Goal: Task Accomplishment & Management: Manage account settings

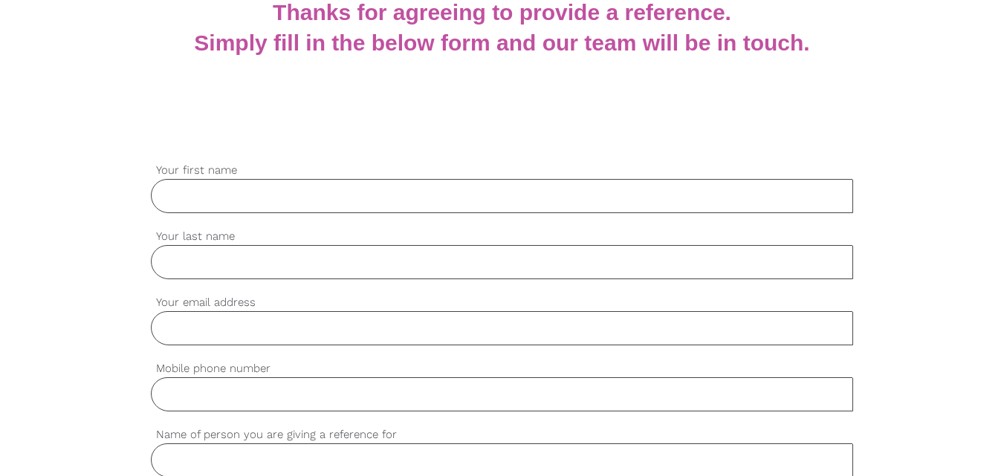
scroll to position [297, 0]
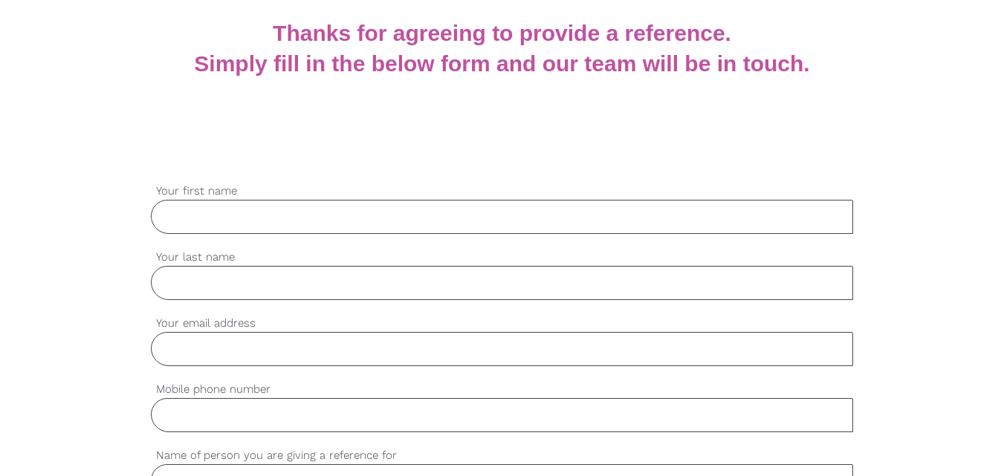
click at [246, 216] on input "Your first name" at bounding box center [502, 217] width 703 height 34
type input "Sarah"
type input "Jerop"
click at [283, 342] on input "Your email address" at bounding box center [502, 349] width 703 height 34
paste input "sarahjerop73@gmail.com"
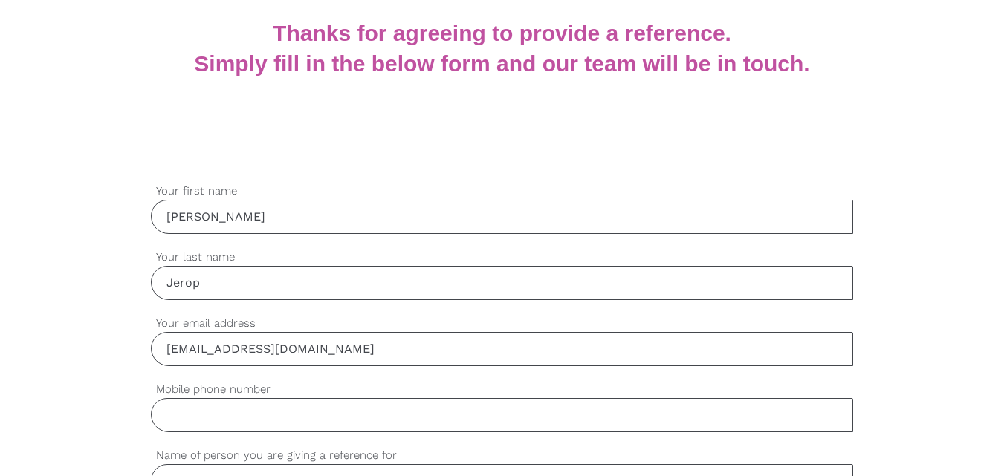
type input "sarahjerop73@gmail.com"
click at [267, 416] on input "Mobile phone number" at bounding box center [502, 415] width 703 height 34
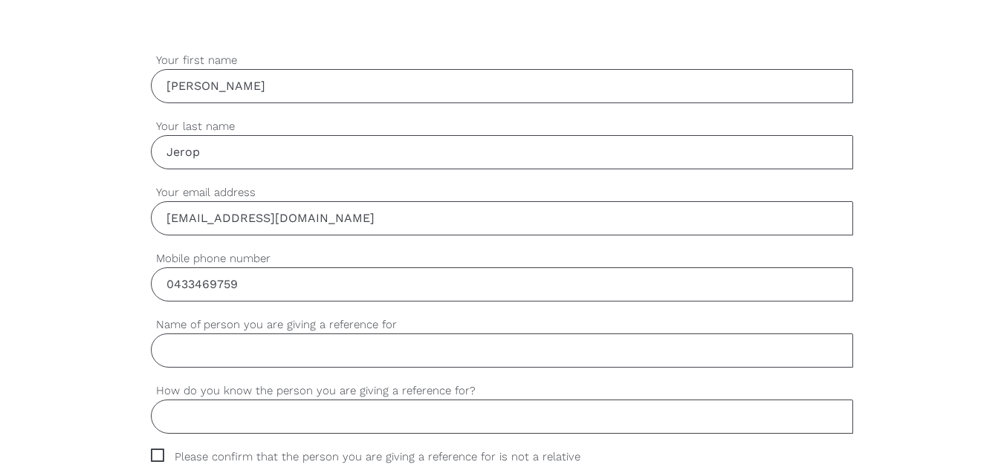
scroll to position [446, 0]
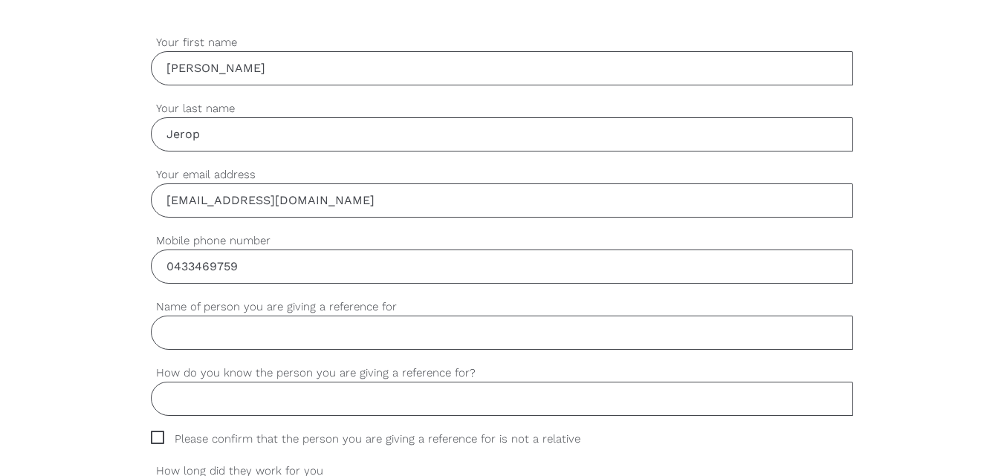
type input "0433469759"
click at [275, 333] on input "Name of person you are giving a reference for" at bounding box center [502, 333] width 703 height 34
type input "Mcdonald Lelei"
click at [376, 404] on input "How do you know the person you are giving a reference for?" at bounding box center [502, 399] width 703 height 34
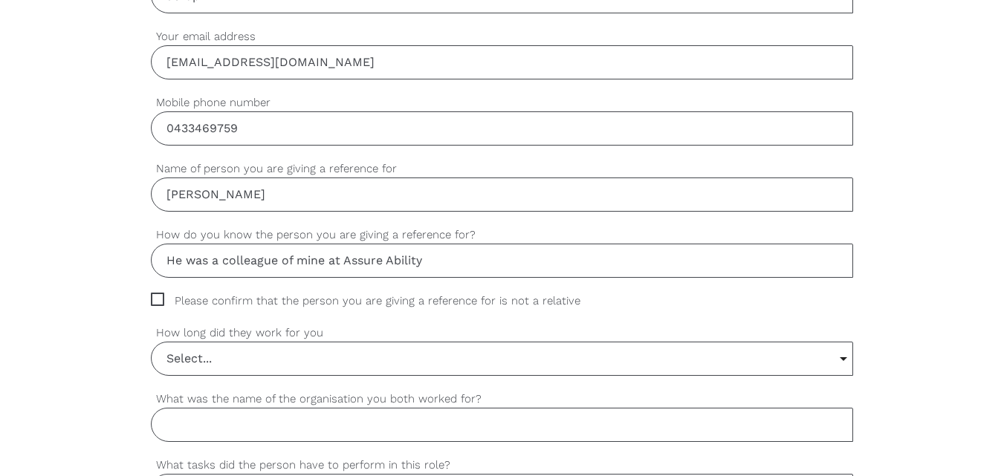
scroll to position [595, 0]
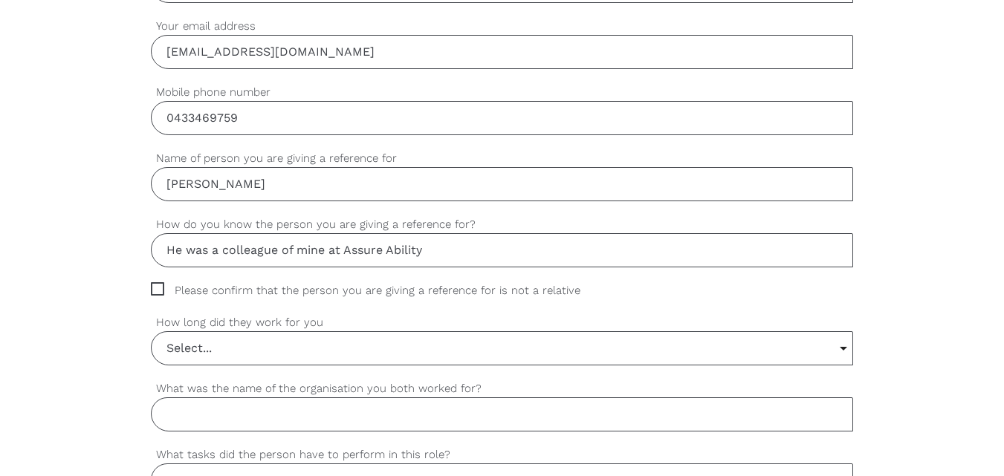
type input "He was a colleague of mine at Assure Ability"
click at [160, 290] on span "Please confirm that the person you are giving a reference for is not a relative" at bounding box center [380, 290] width 458 height 17
click at [160, 290] on input "Please confirm that the person you are giving a reference for is not a relative" at bounding box center [156, 287] width 10 height 10
checkbox input "true"
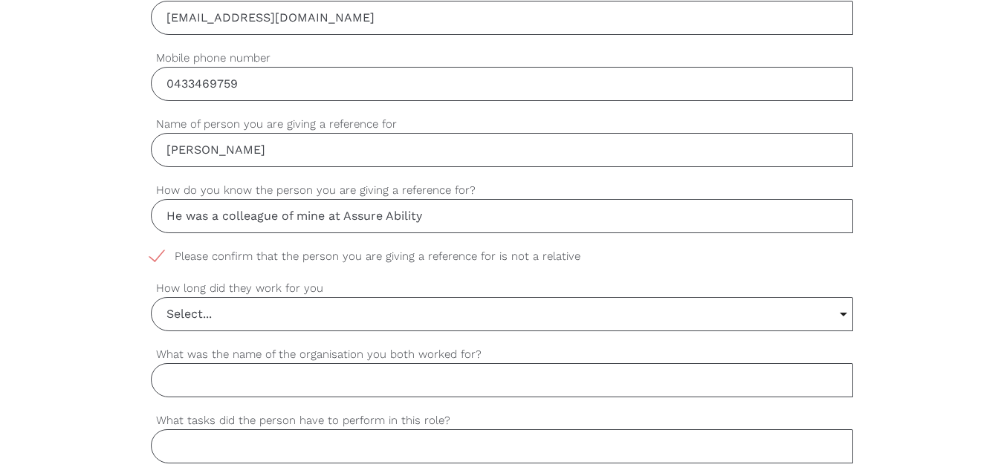
scroll to position [669, 0]
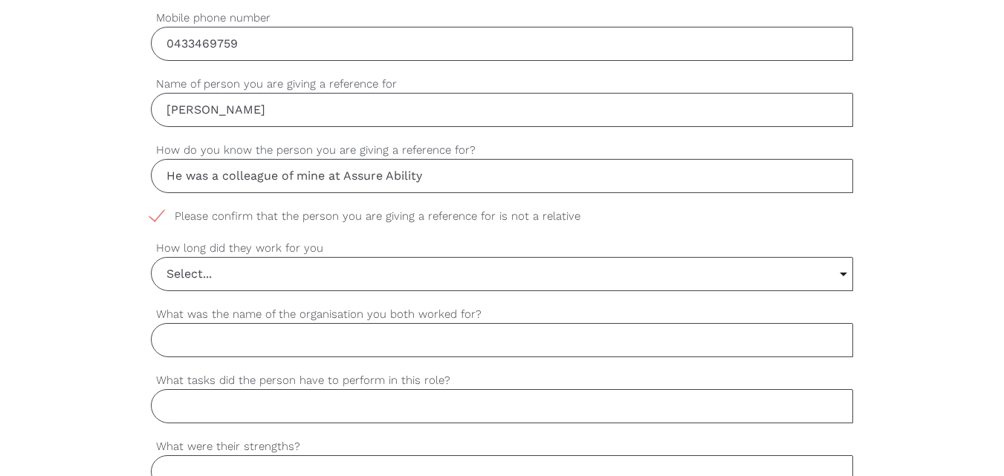
click at [502, 266] on input "Select..." at bounding box center [503, 274] width 702 height 33
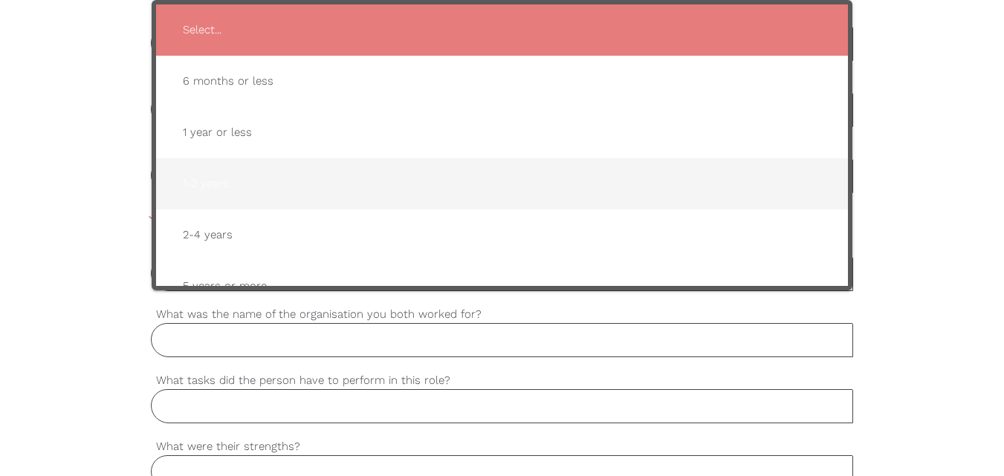
click at [317, 185] on span "1-2 years" at bounding box center [502, 184] width 663 height 36
type input "1-2 years"
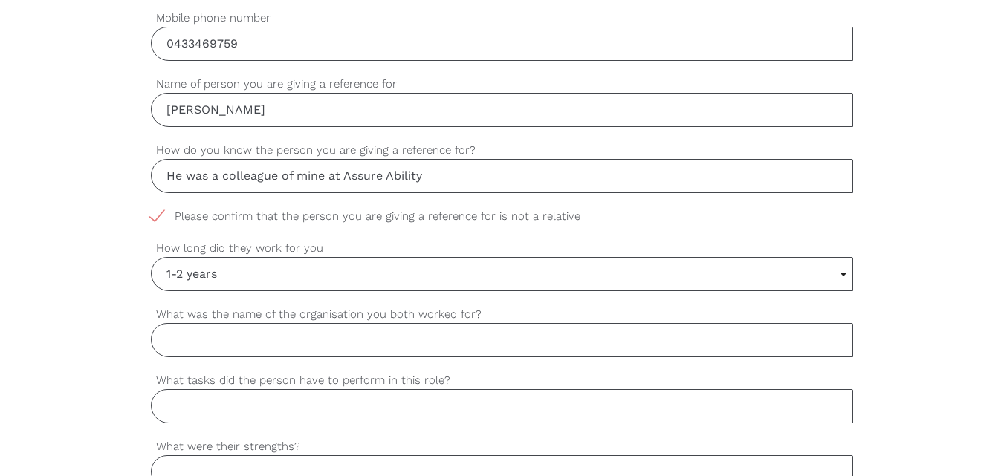
drag, startPoint x: 347, startPoint y: 175, endPoint x: 430, endPoint y: 172, distance: 82.5
click at [430, 172] on input "He was a colleague of mine at Assure Ability" at bounding box center [502, 176] width 703 height 34
paste input "Assure Ability"
type input "Assure Ability"
click at [436, 409] on input "What tasks did the person have to perform in this role?" at bounding box center [502, 406] width 703 height 34
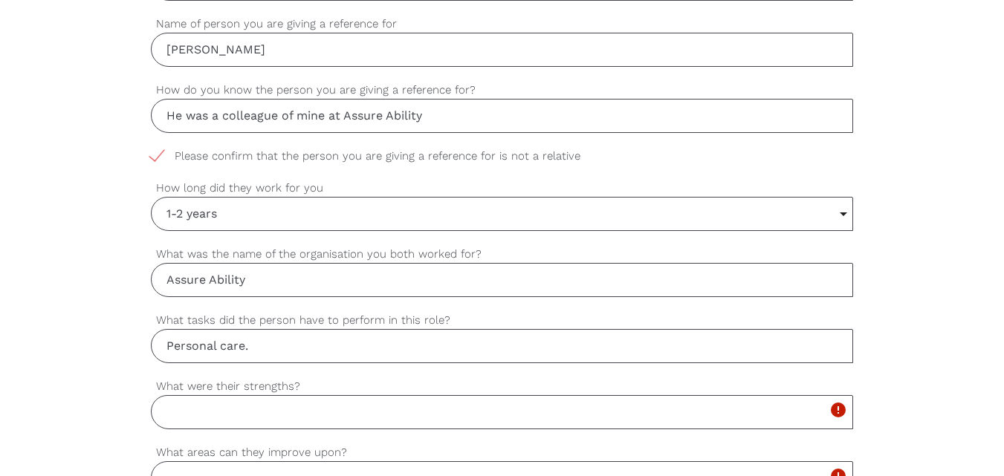
scroll to position [777, 0]
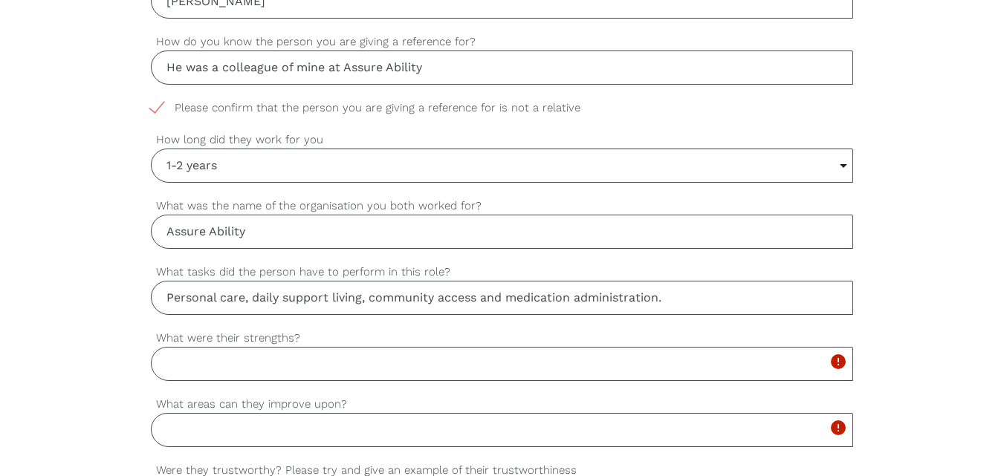
type input "Personal care, daily support living, community access and medication administra…"
click at [373, 364] on input "What were their strengths?" at bounding box center [502, 364] width 703 height 34
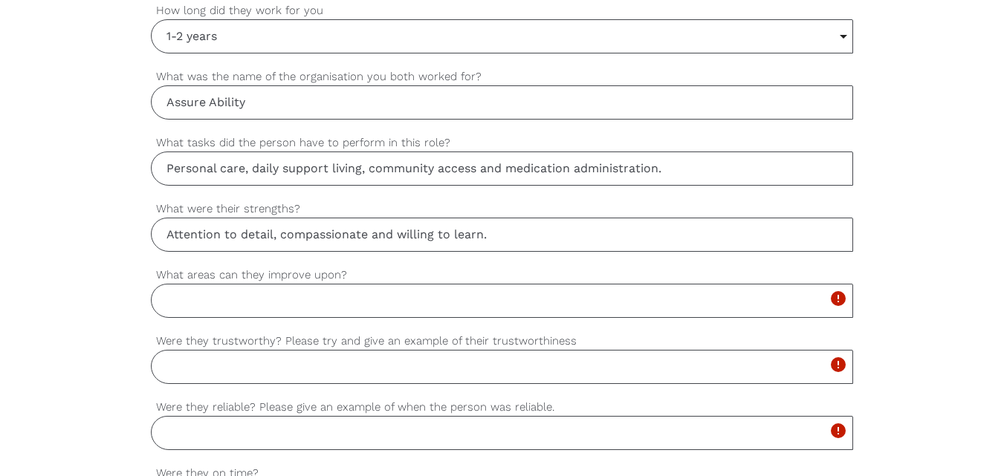
scroll to position [926, 0]
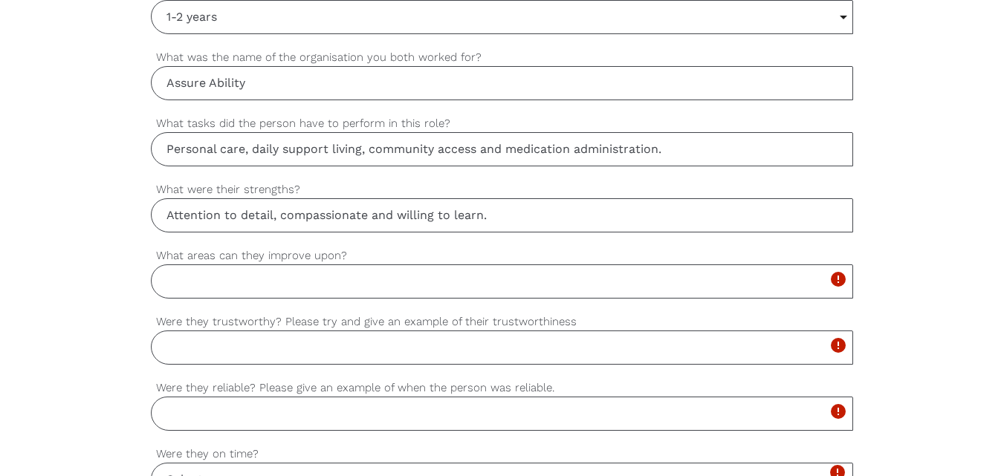
type input "Attention to detail, compassionate and willing to learn."
click at [320, 279] on input "What areas can they improve upon?" at bounding box center [502, 282] width 703 height 34
type input "He always strived to be a better support worker."
click at [418, 339] on input "Were they trustworthy? Please try and give an example of their trustworthiness" at bounding box center [502, 348] width 703 height 34
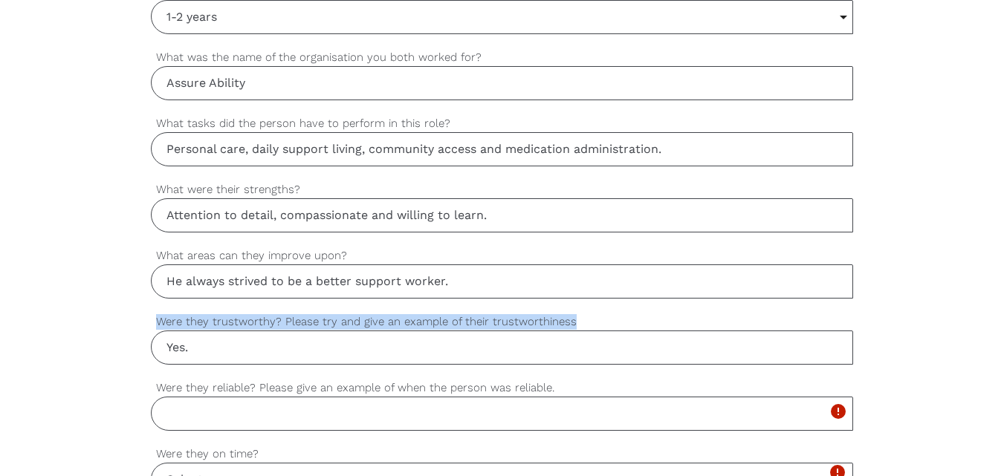
drag, startPoint x: 157, startPoint y: 320, endPoint x: 584, endPoint y: 317, distance: 427.4
click at [584, 317] on label "Were they trustworthy? Please try and give an example of their trustworthiness" at bounding box center [502, 322] width 703 height 17
copy label "Were they trustworthy? Please try and give an example of their trustworthiness"
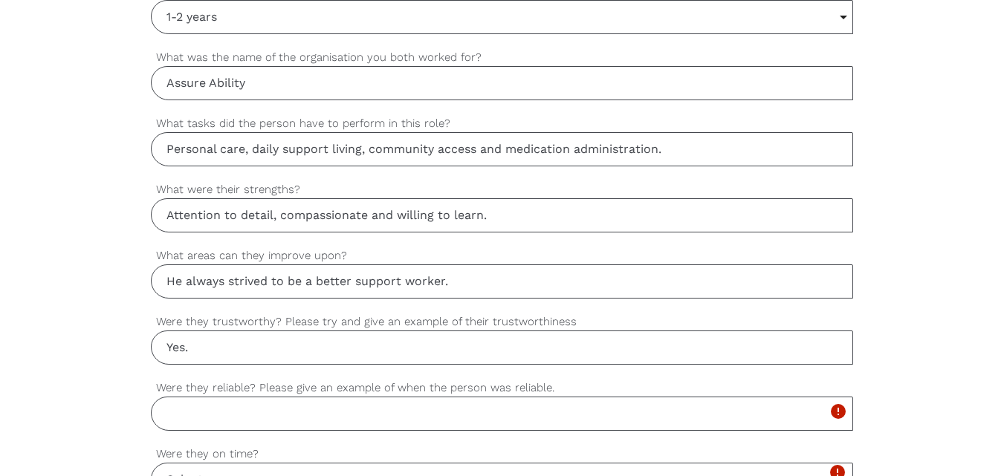
click at [297, 423] on input "Were they reliable? Please give an example of when the person was reliable." at bounding box center [502, 414] width 703 height 34
click at [301, 348] on input "Yes." at bounding box center [502, 348] width 703 height 34
paste input "They were always careful to double-check medications against the care plan, and…"
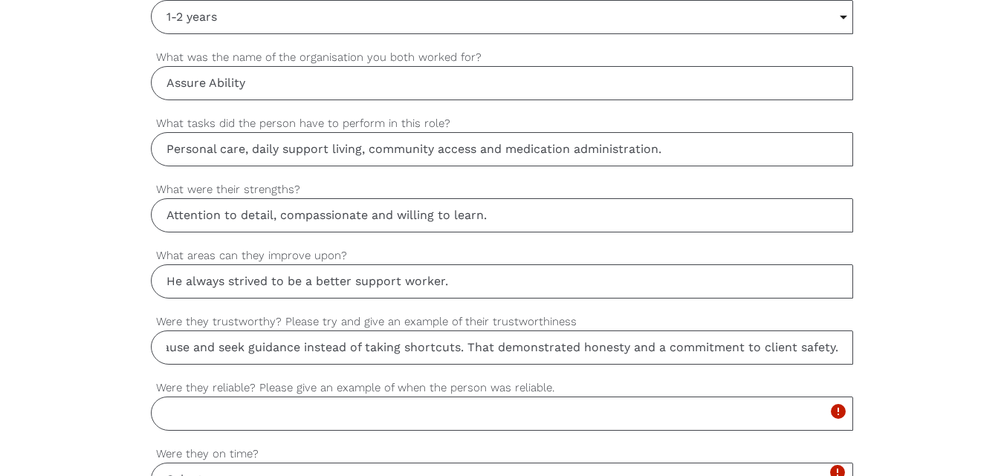
scroll to position [0, 736]
type input "Yes. He was always careful to double-check medications against the care plan, a…"
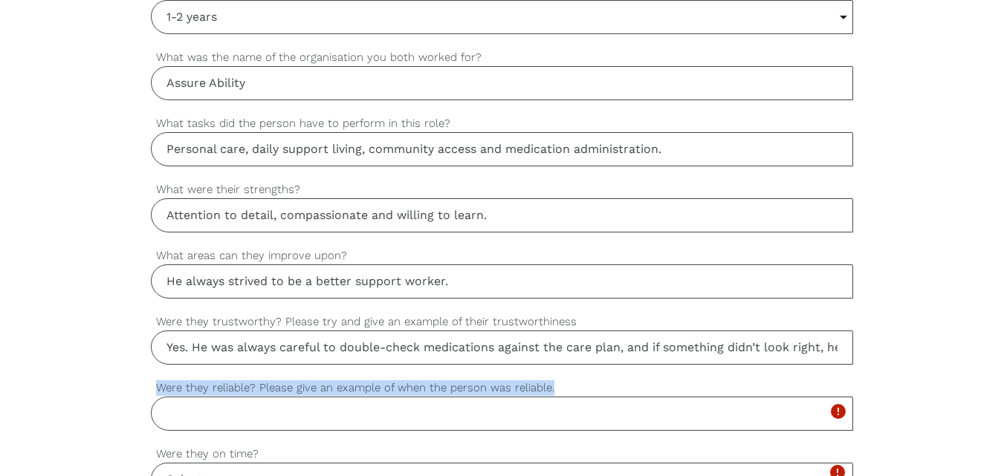
drag, startPoint x: 153, startPoint y: 391, endPoint x: 581, endPoint y: 390, distance: 427.4
click at [581, 390] on label "Were they reliable? Please give an example of when the person was reliable." at bounding box center [502, 388] width 703 height 17
copy label "Were they reliable? Please give an example of when the person was reliable."
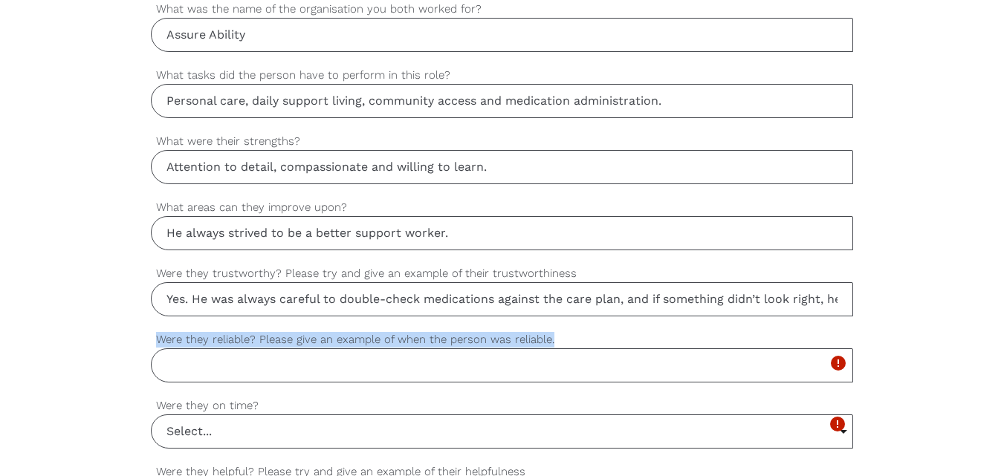
scroll to position [1000, 0]
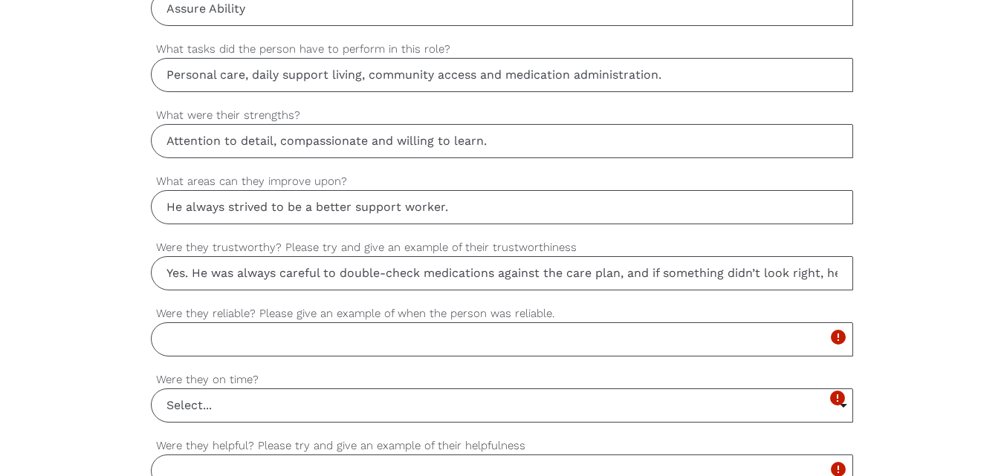
click at [297, 337] on input "Were they reliable? Please give an example of when the person was reliable." at bounding box center [502, 340] width 703 height 34
paste input "Yes. I could always depend on him to arrive on time, complete tasks properly, a…"
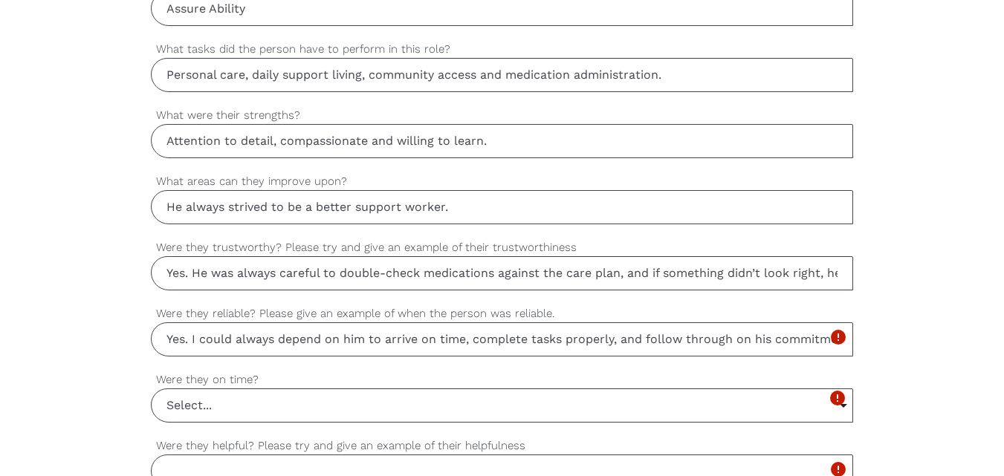
scroll to position [0, 23]
type input "Yes. I could always depend on him to arrive on time, complete tasks properly, a…"
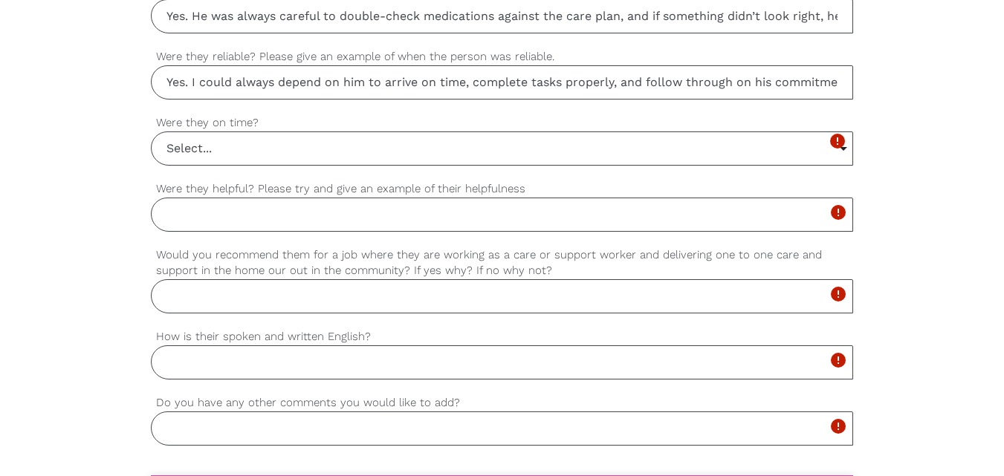
scroll to position [1223, 0]
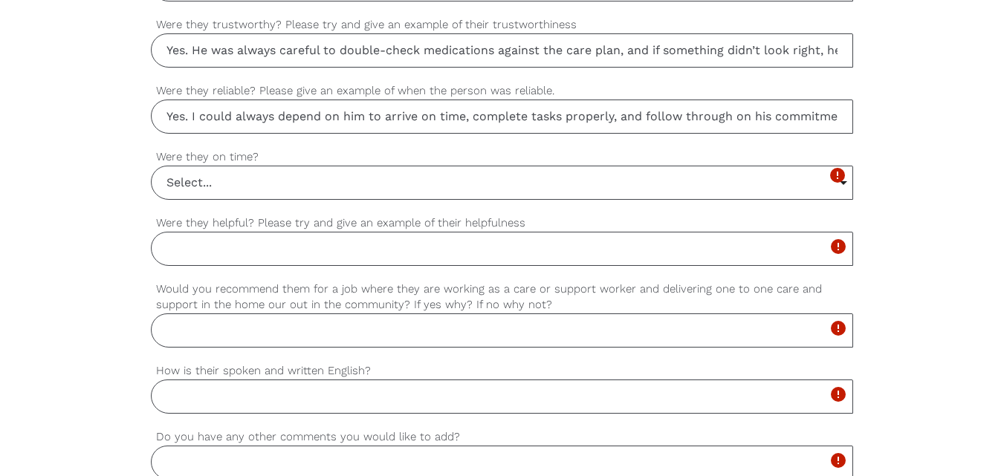
click at [400, 185] on input "Select..." at bounding box center [503, 182] width 702 height 33
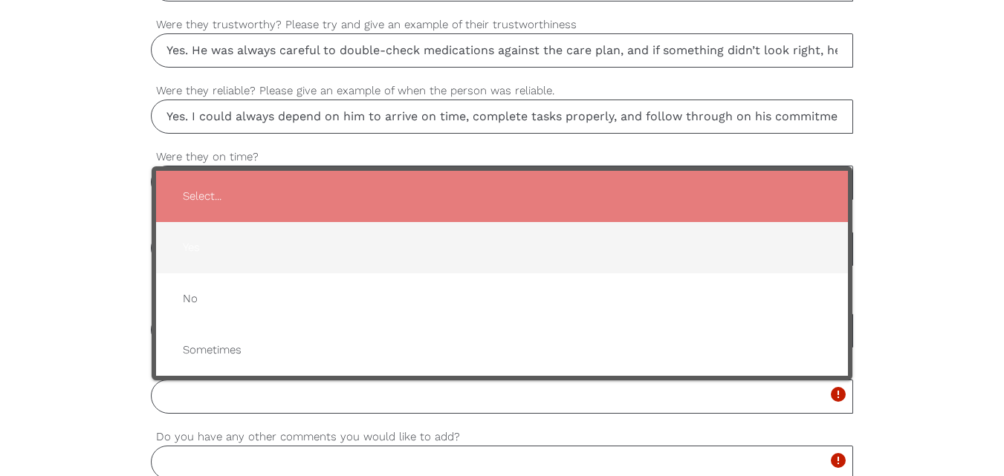
click at [326, 250] on span "Yes" at bounding box center [502, 248] width 663 height 36
type input "Yes"
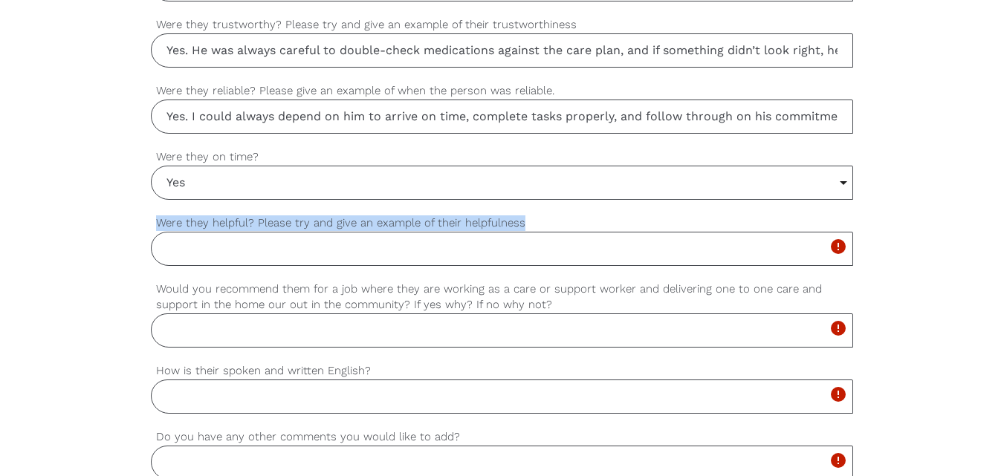
drag, startPoint x: 157, startPoint y: 223, endPoint x: 532, endPoint y: 223, distance: 375.4
click at [532, 223] on label "Were they helpful? Please try and give an example of their helpfulness" at bounding box center [502, 223] width 703 height 17
copy label "Were they helpful? Please try and give an example of their helpfulness"
click at [292, 254] on input "Were they helpful? Please try and give an example of their helpfulness" at bounding box center [502, 249] width 703 height 34
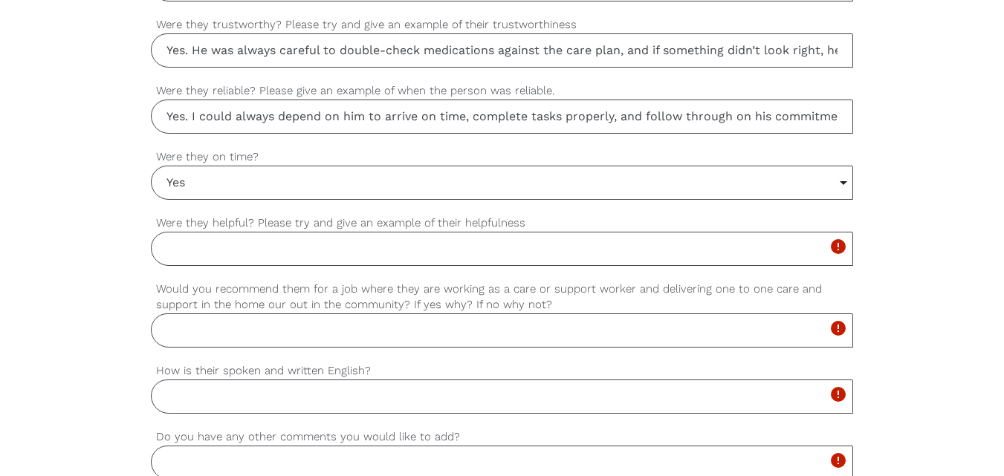
paste input "Yes. He didn’t just focus on his own tasks but often supported others, whether …"
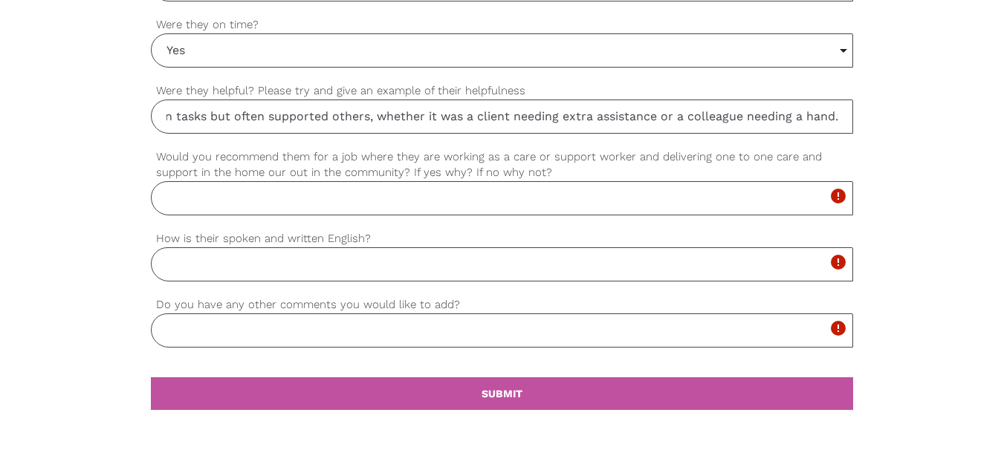
scroll to position [1372, 0]
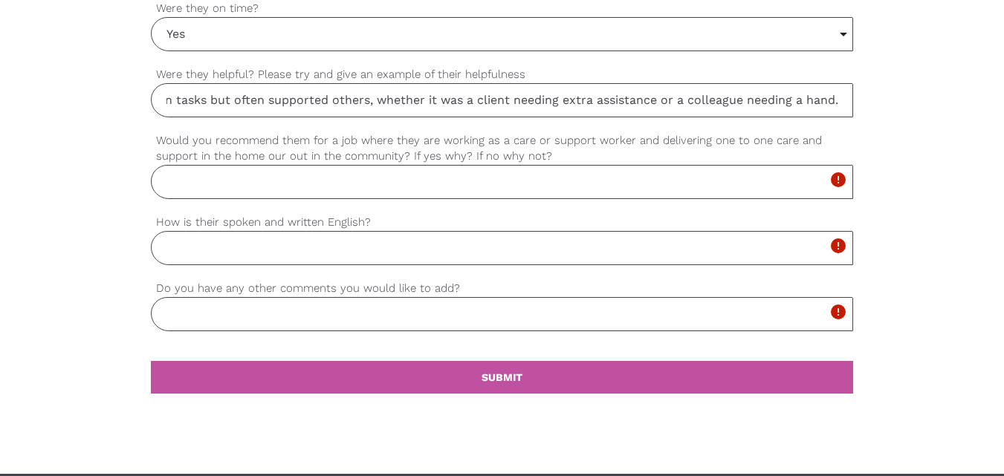
type input "Yes. He didn’t just focus on his own tasks but often supported others, whether …"
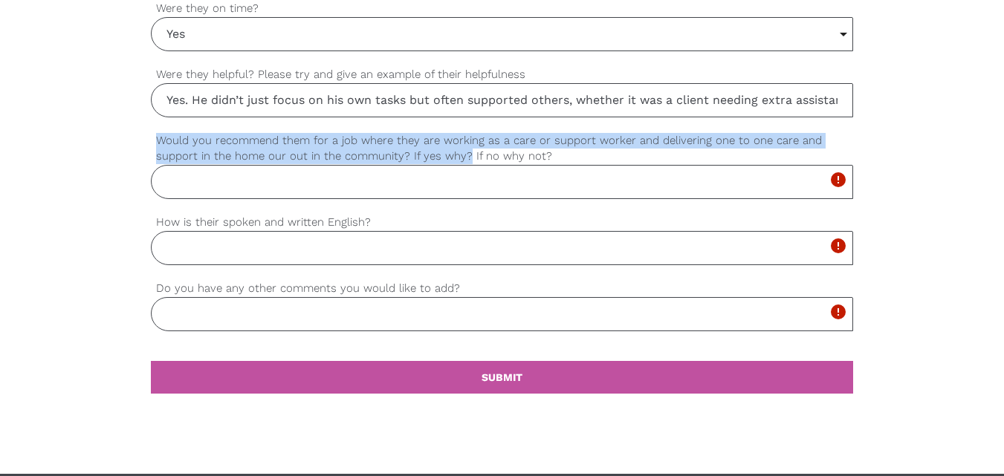
drag, startPoint x: 152, startPoint y: 142, endPoint x: 465, endPoint y: 159, distance: 312.6
click at [465, 159] on label "Would you recommend them for a job where they are working as a care or support …" at bounding box center [502, 148] width 703 height 33
copy label "Would you recommend them for a job where they are working as a care or support …"
click at [270, 185] on input "Would you recommend them for a job where they are working as a care or support …" at bounding box center [502, 182] width 703 height 34
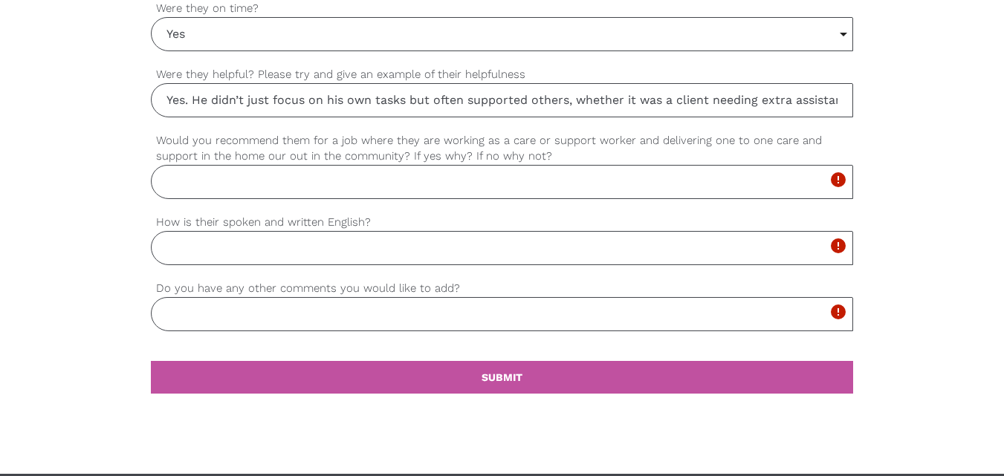
paste input "Yes, I highly recommend him for a role as a care or support worker providing 1:…"
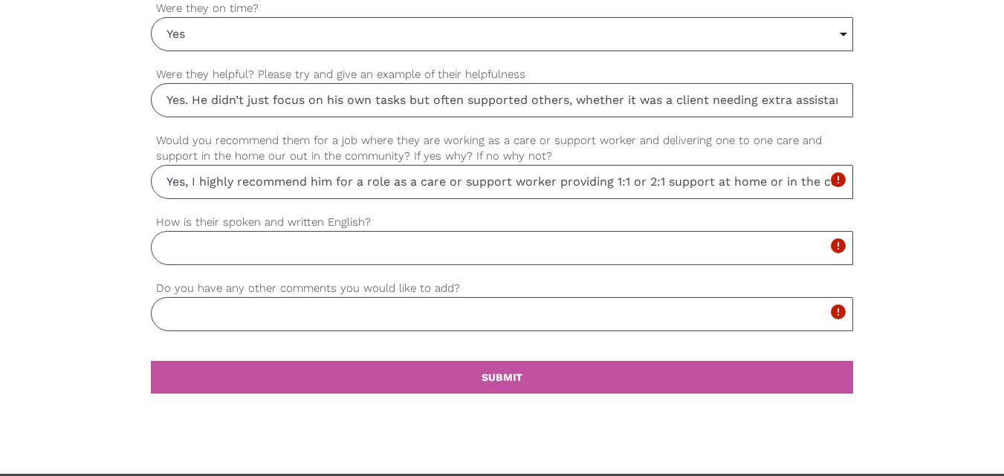
scroll to position [0, 1454]
type input "Yes, I highly recommend him for a role as a care or support worker providing 1:…"
click at [364, 255] on input "How is their spoken and written English?" at bounding box center [502, 248] width 703 height 34
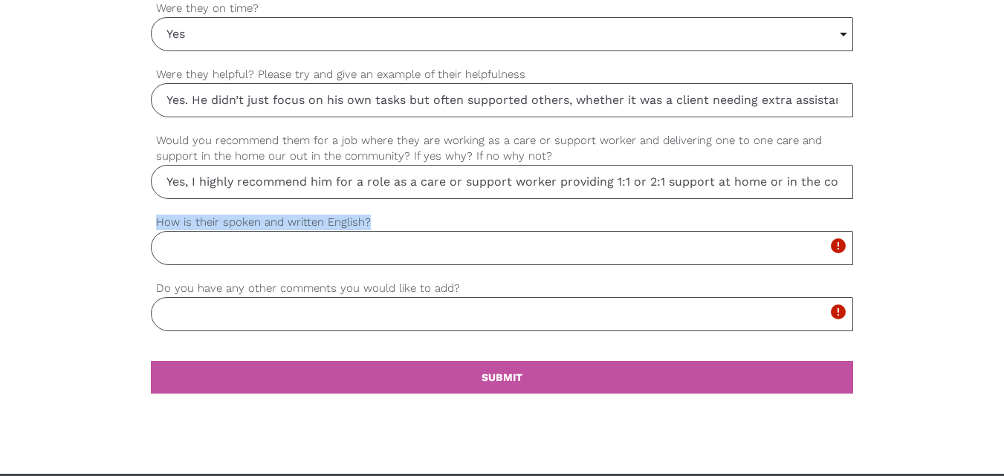
drag, startPoint x: 155, startPoint y: 218, endPoint x: 372, endPoint y: 218, distance: 217.0
click at [372, 218] on label "How is their spoken and written English?" at bounding box center [502, 222] width 703 height 17
copy label "How is their spoken and written English?"
click at [346, 258] on input "How is their spoken and written English?" at bounding box center [502, 248] width 703 height 34
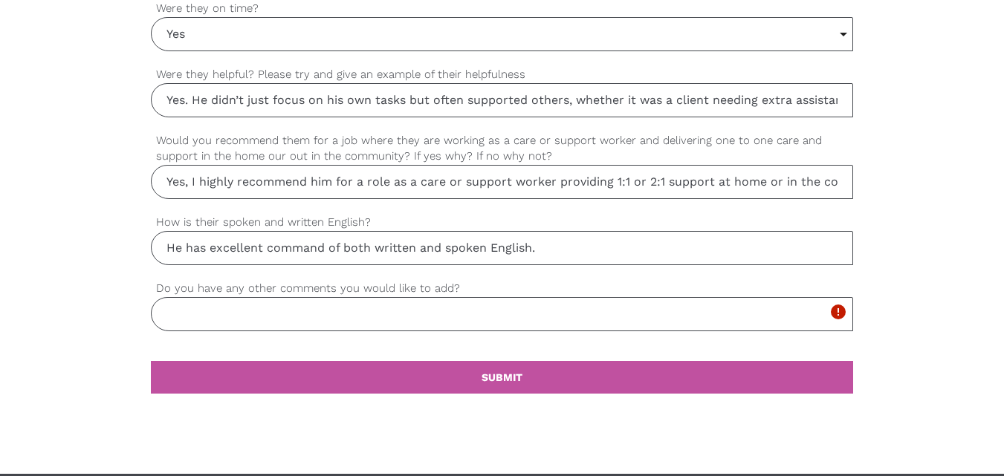
type input "He has excellent command of both written and spoken English."
drag, startPoint x: 152, startPoint y: 285, endPoint x: 456, endPoint y: 292, distance: 304.1
click at [456, 292] on label "Do you have any other comments you would like to add?" at bounding box center [502, 288] width 703 height 17
copy label "Do you have any other comments you would like to add?"
click at [262, 326] on input "Do you have any other comments you would like to add?" at bounding box center [502, 314] width 703 height 34
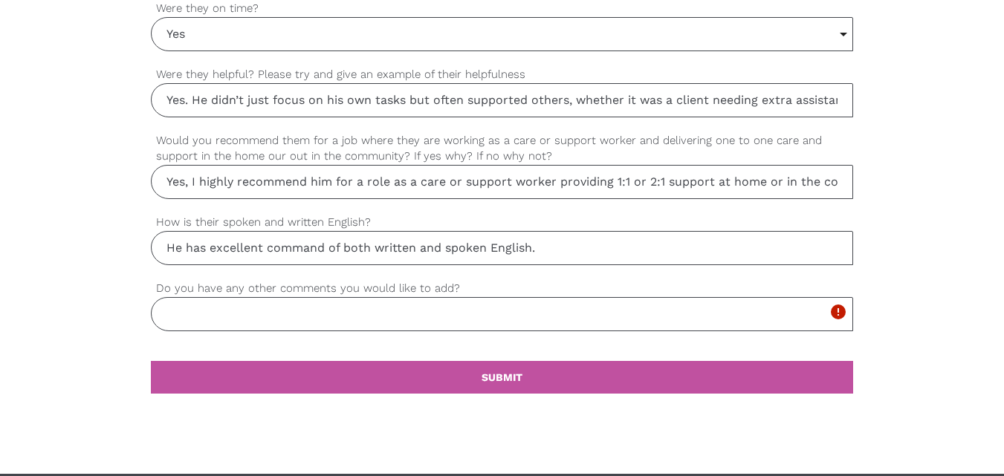
paste input "I would just add that he brings genuine care and patience to his work. He treat…"
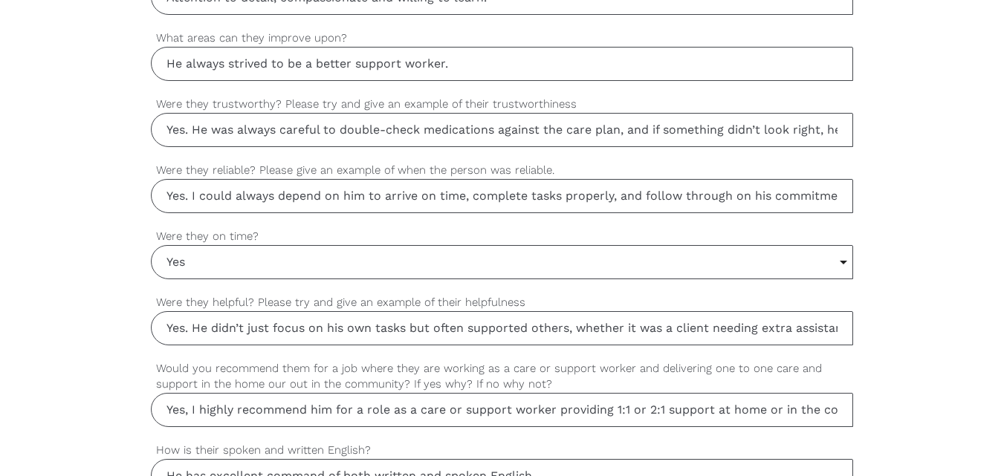
scroll to position [1446, 0]
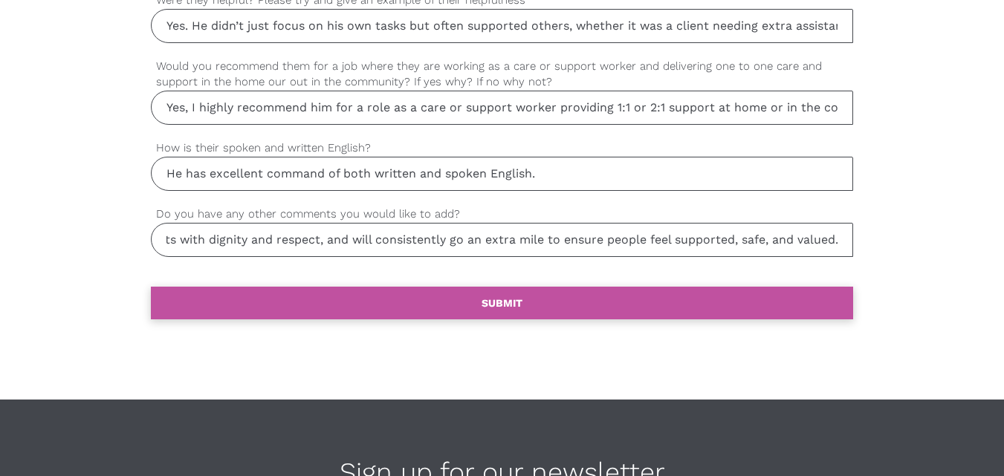
type input "I would just add that he brings genuine care and patience to his work. He treat…"
click at [436, 305] on link "settings SUBMIT" at bounding box center [502, 303] width 703 height 33
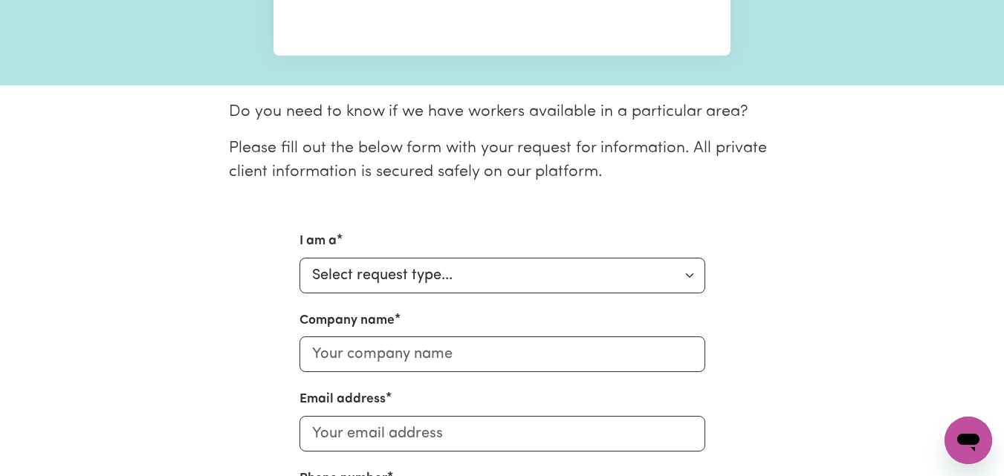
scroll to position [297, 0]
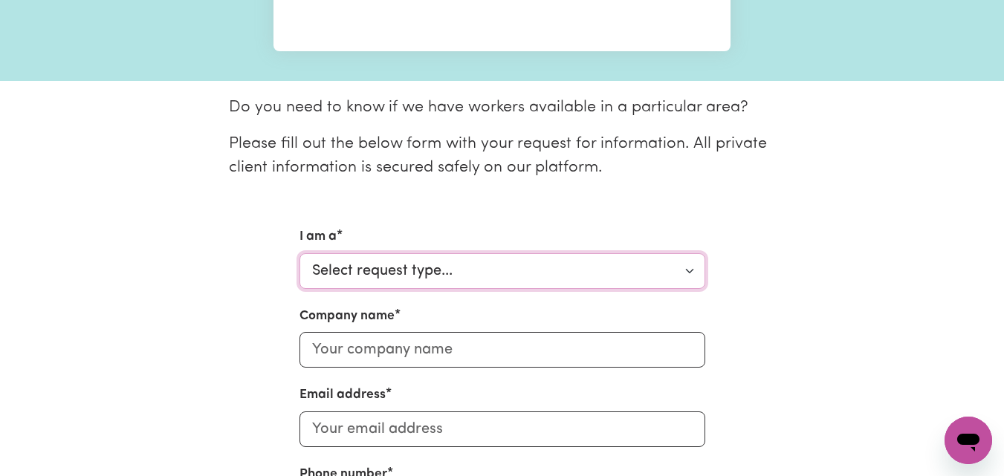
click at [491, 285] on select "Select request type... Individual looking for care and support for myself and m…" at bounding box center [503, 271] width 406 height 36
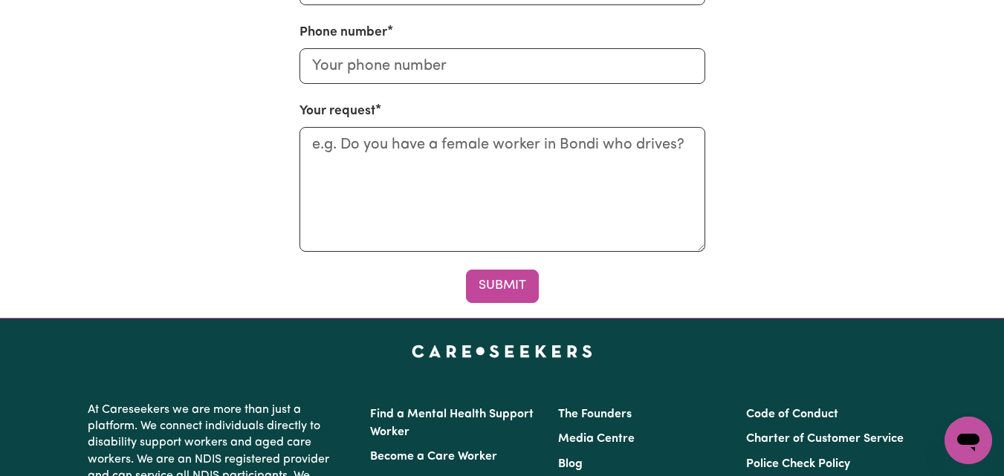
scroll to position [743, 0]
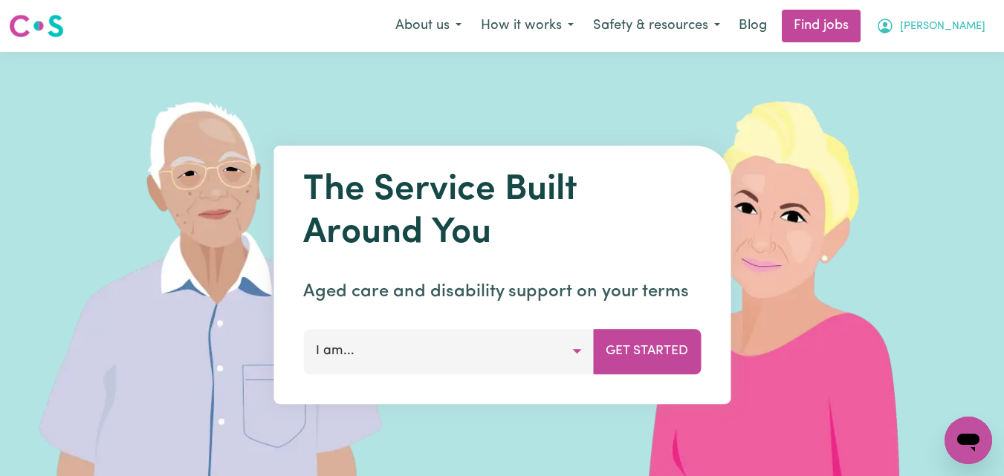
click at [943, 25] on span "[PERSON_NAME]" at bounding box center [942, 27] width 85 height 16
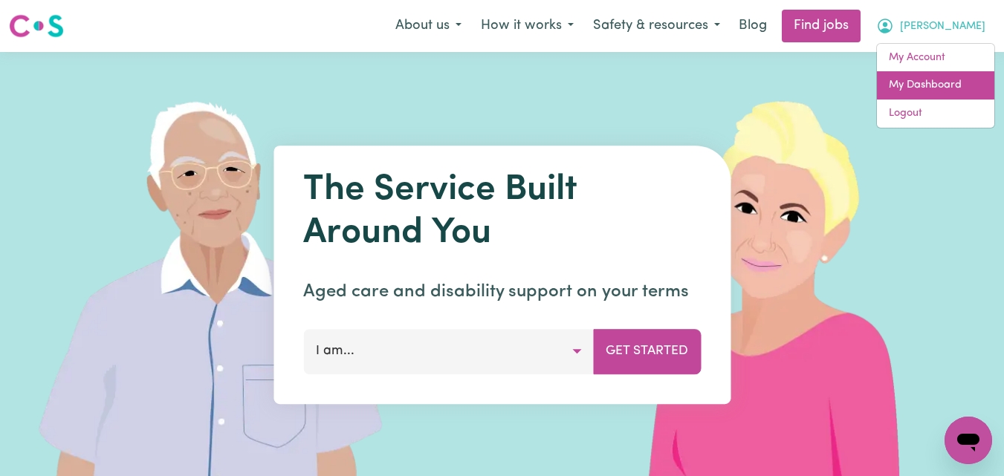
click at [923, 87] on link "My Dashboard" at bounding box center [935, 85] width 117 height 28
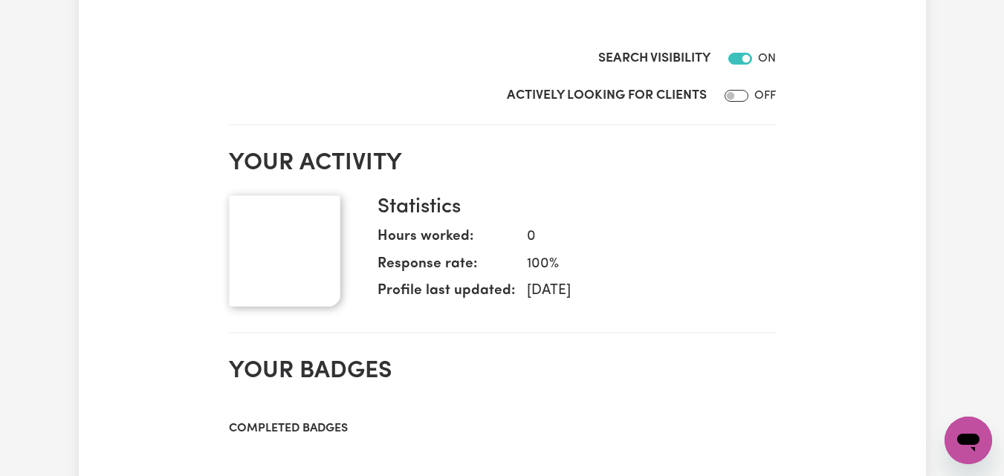
scroll to position [149, 0]
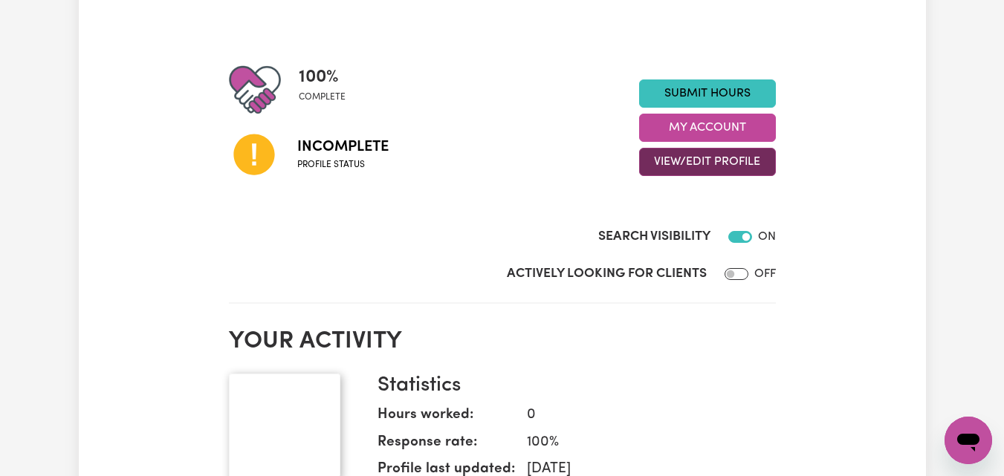
click at [734, 160] on button "View/Edit Profile" at bounding box center [707, 162] width 137 height 28
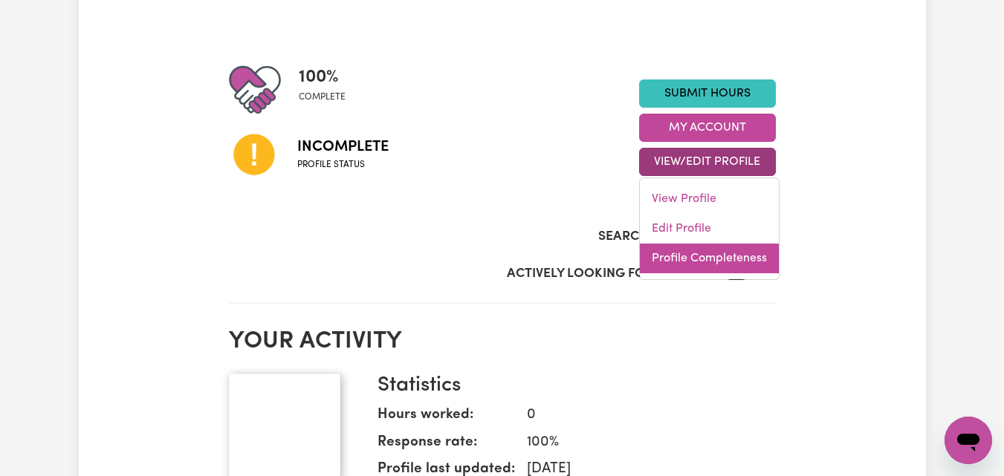
click at [715, 261] on link "Profile Completeness" at bounding box center [709, 259] width 139 height 30
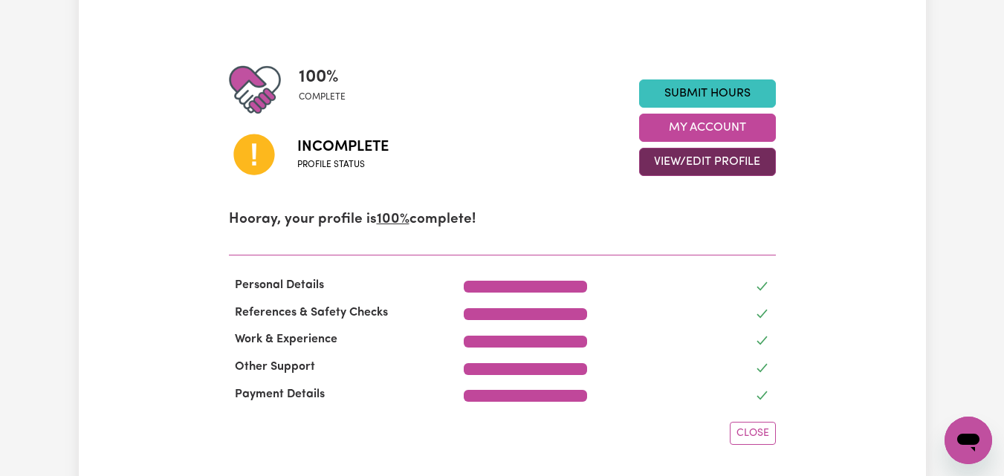
click at [697, 166] on button "View/Edit Profile" at bounding box center [707, 162] width 137 height 28
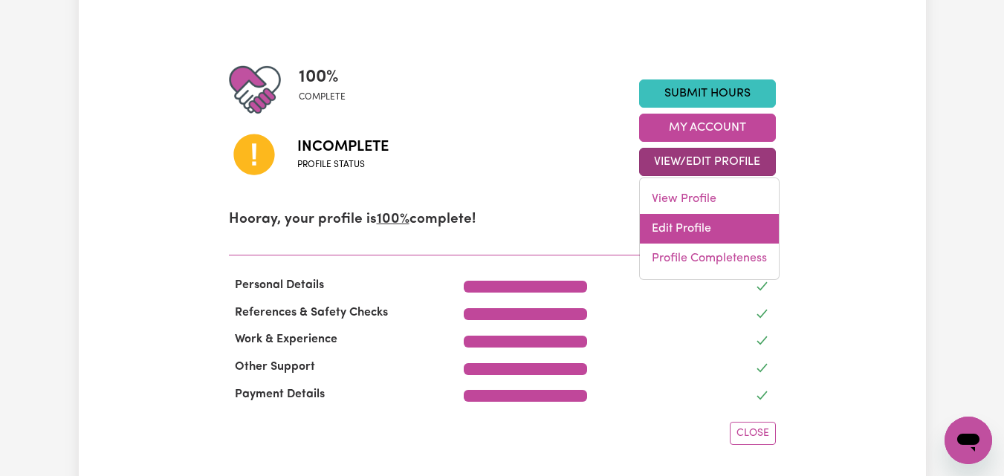
click at [686, 227] on link "Edit Profile" at bounding box center [709, 229] width 139 height 30
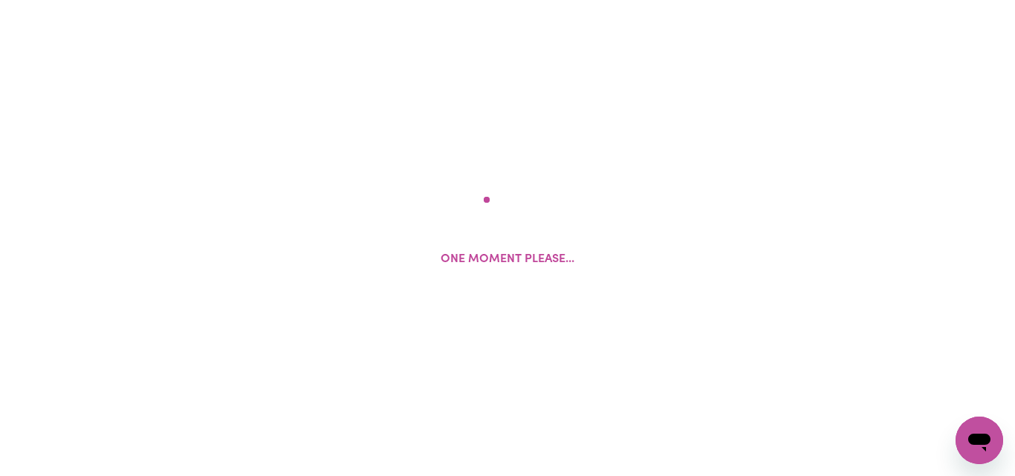
select select "male"
select select "Student Visa"
select select "Studying a healthcare related degree or qualification"
select select "40"
select select "55"
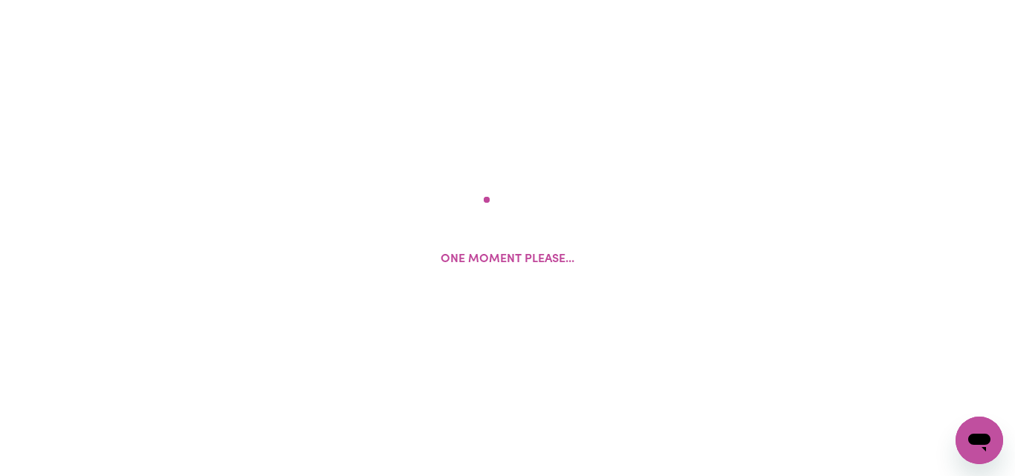
select select "55"
select select "60"
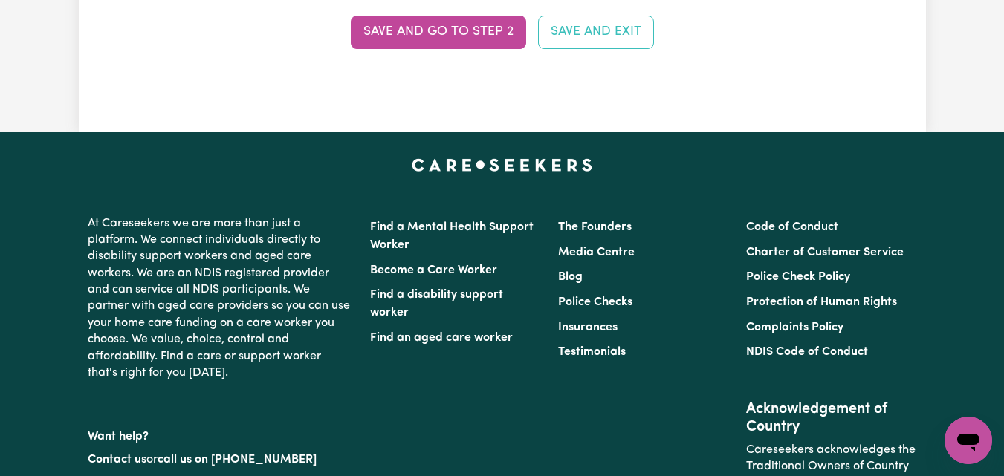
scroll to position [3865, 0]
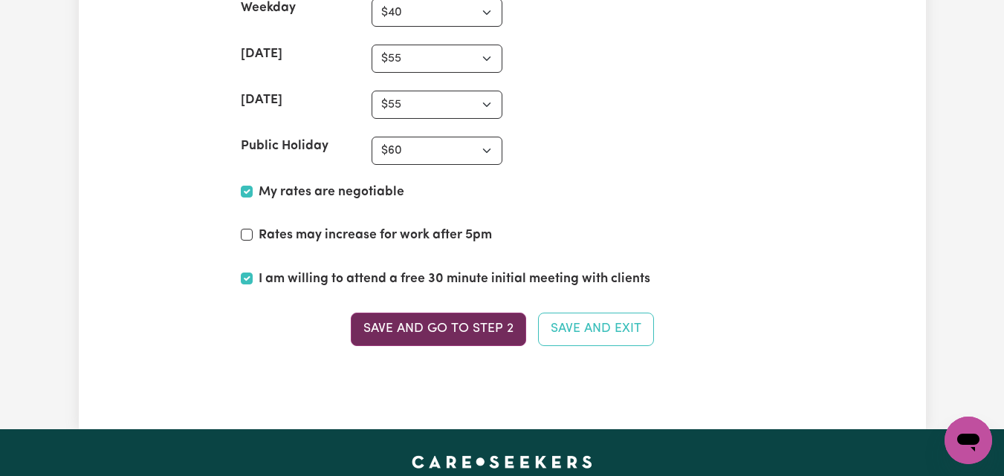
click at [463, 320] on button "Save and go to Step 2" at bounding box center [438, 329] width 175 height 33
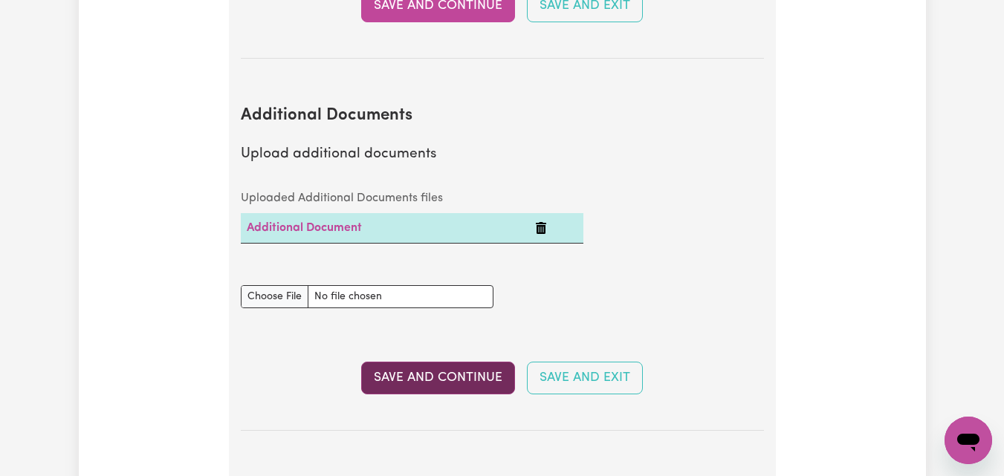
scroll to position [2973, 0]
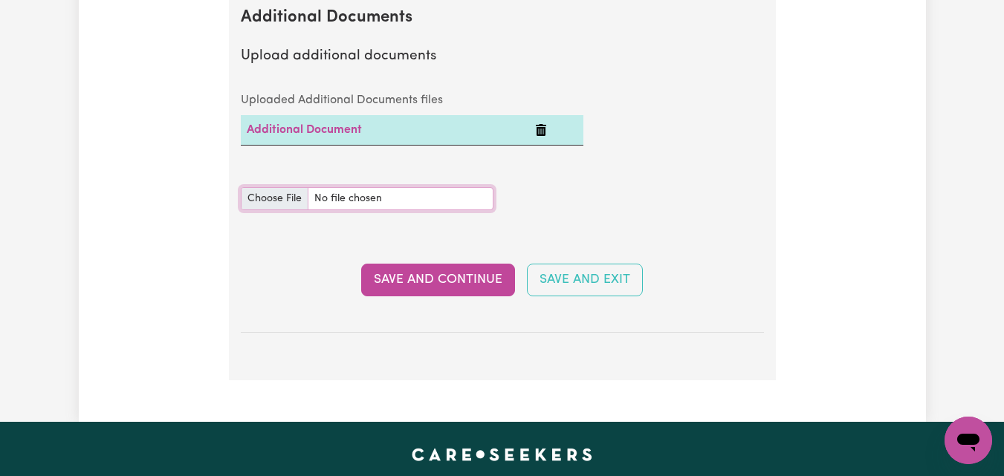
click at [275, 201] on input "Additional Documents document" at bounding box center [367, 198] width 253 height 23
type input "C:\fakepath\NDIS_Worker_Orientation_Completion_Certificate.pdf"
click at [540, 131] on icon "Delete Additional Document" at bounding box center [541, 130] width 10 height 12
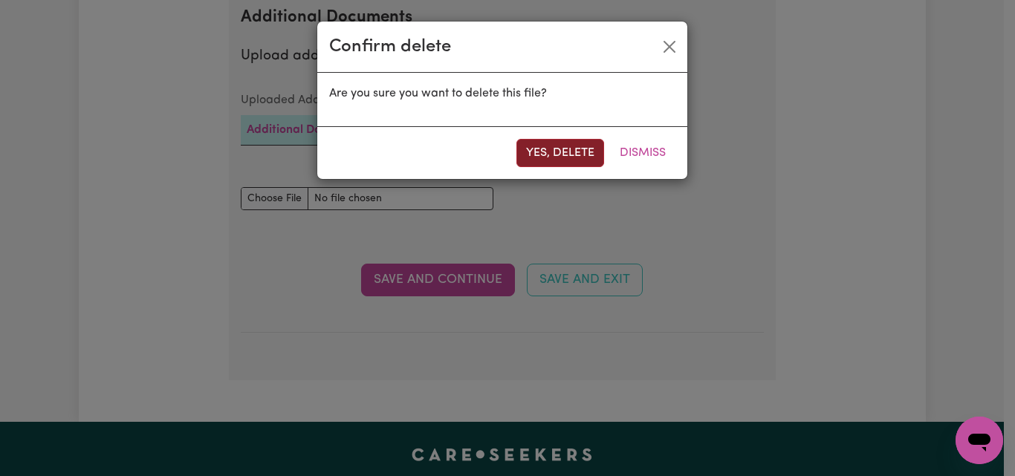
click at [551, 143] on button "Yes, delete" at bounding box center [561, 153] width 88 height 28
click at [549, 152] on button "Yes, delete" at bounding box center [561, 153] width 88 height 28
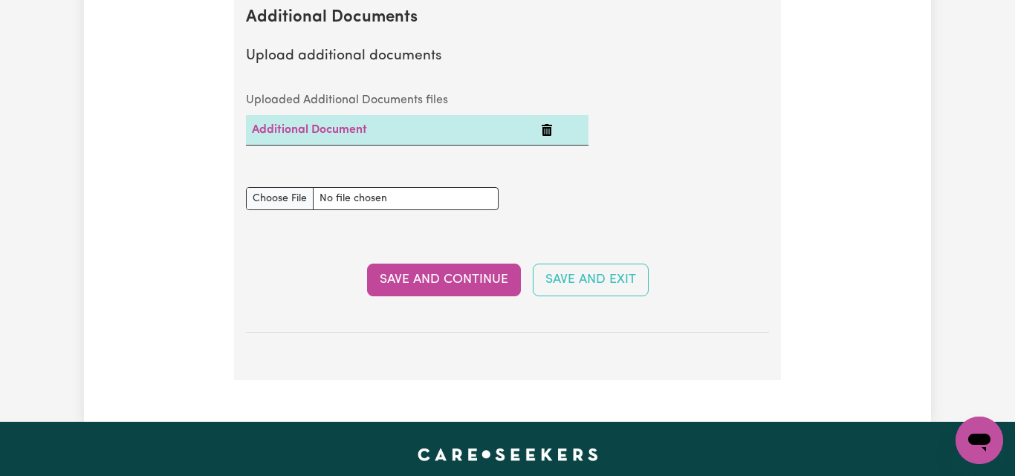
click at [630, 150] on div "Uploaded Additional Documents files Additional Document" at bounding box center [507, 127] width 541 height 84
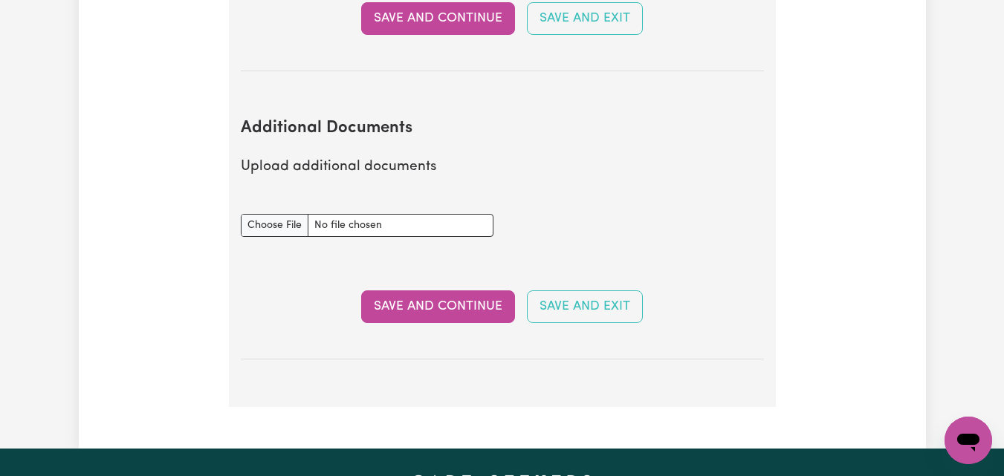
scroll to position [2899, 0]
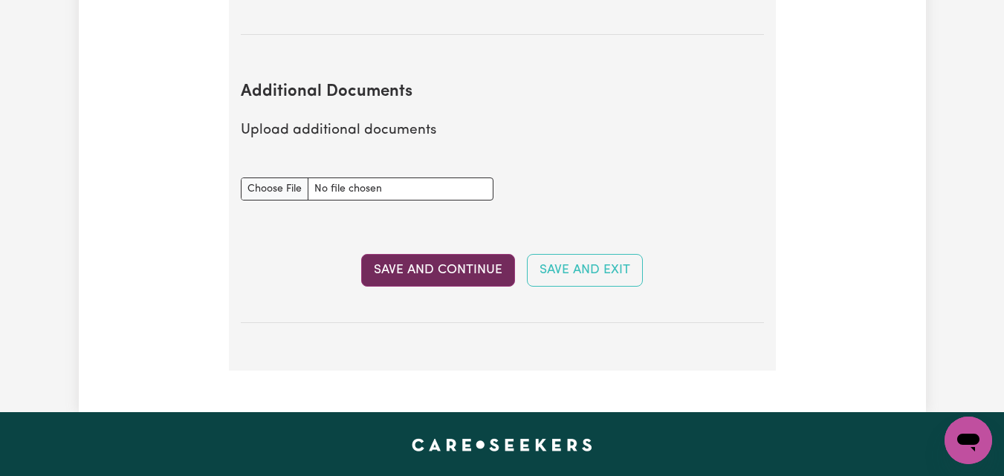
click at [462, 267] on button "Save and Continue" at bounding box center [438, 270] width 154 height 33
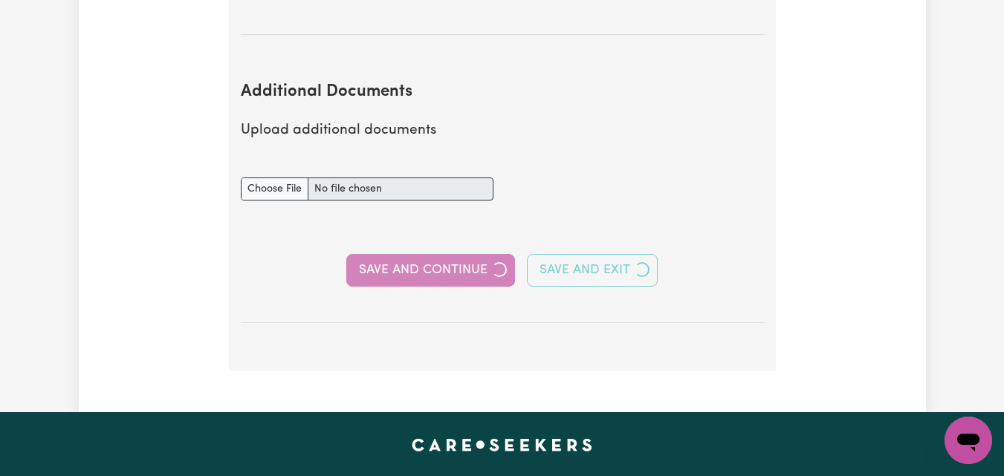
select select "2024"
select select "2023"
select select "2024"
select select "2022"
select select "2023"
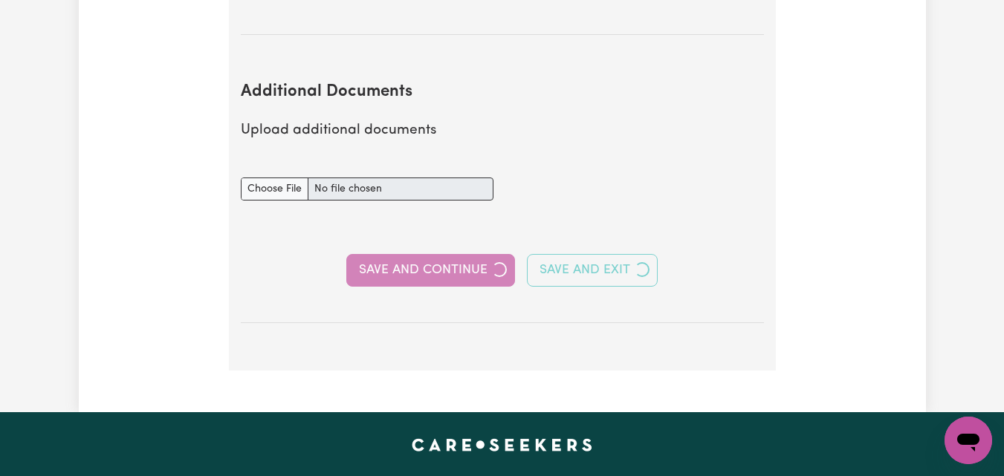
select select "Certificate III (Individual Support)"
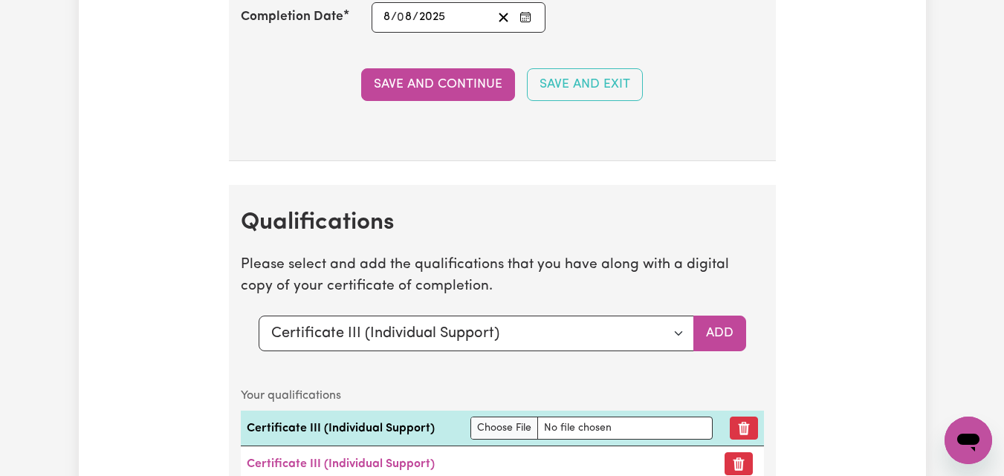
scroll to position [4534, 0]
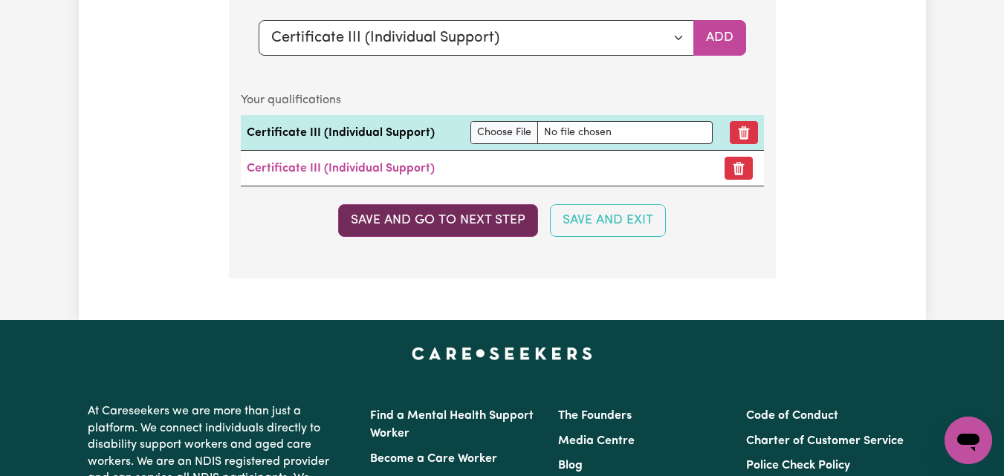
click at [456, 237] on button "Save and go to next step" at bounding box center [438, 220] width 200 height 33
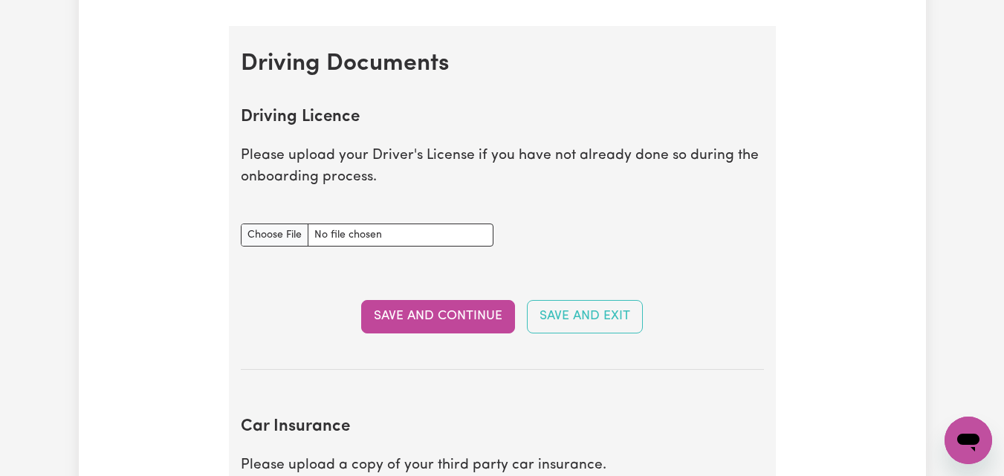
scroll to position [595, 0]
click at [272, 232] on input "Driving Licence document" at bounding box center [367, 234] width 253 height 23
type input "C:\fakepath\Driving Licence.pdf"
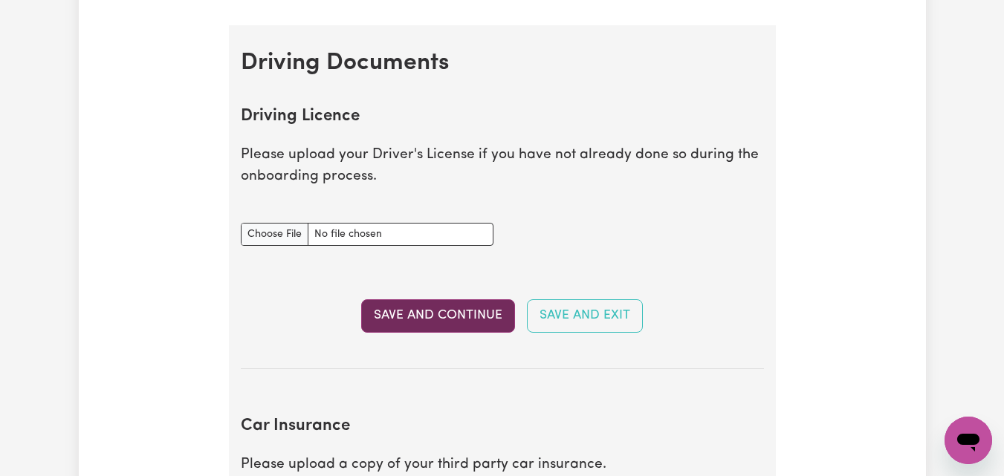
click at [450, 319] on button "Save and Continue" at bounding box center [438, 316] width 154 height 33
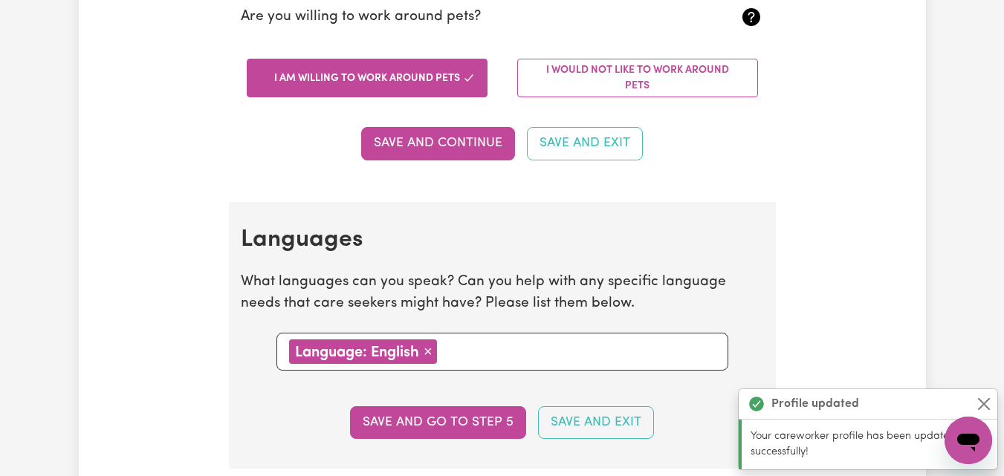
scroll to position [1731, 0]
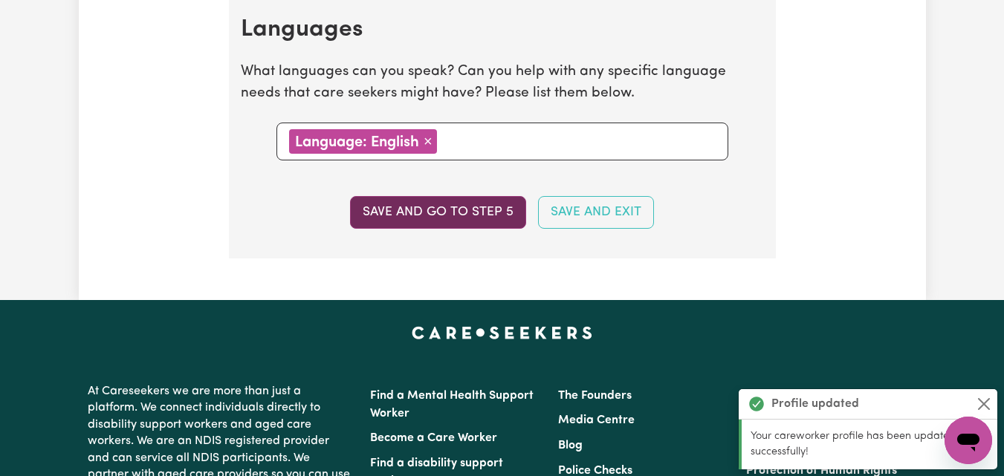
click at [429, 219] on button "Save and go to step 5" at bounding box center [438, 212] width 176 height 33
select select "I am providing services by being employed by an organisation"
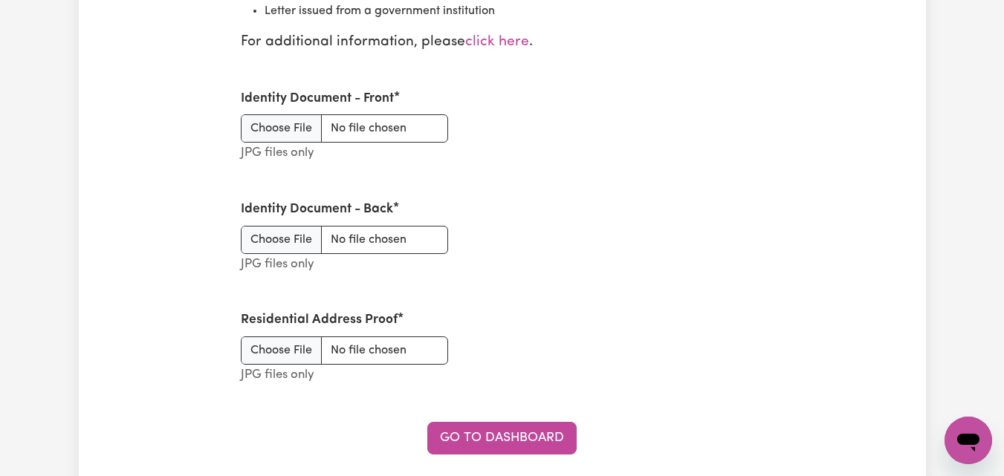
scroll to position [2156, 0]
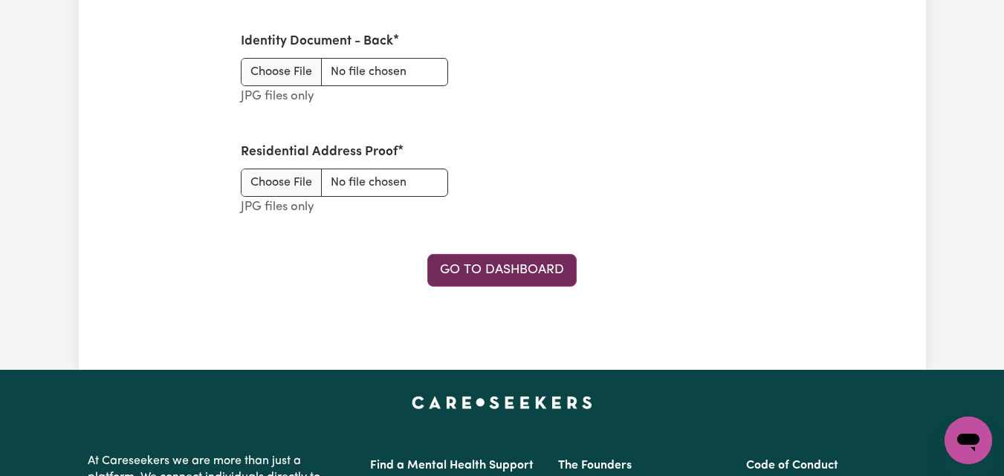
click at [452, 261] on link "Go to Dashboard" at bounding box center [501, 270] width 149 height 33
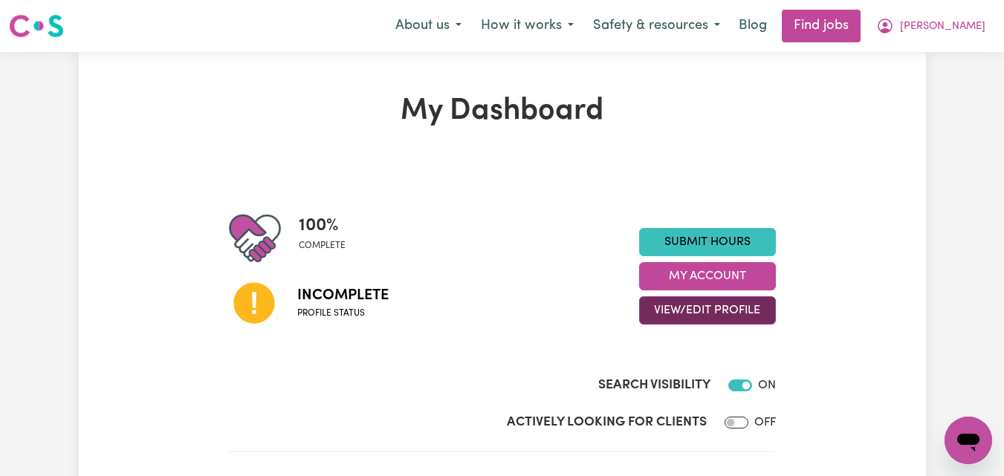
click at [695, 313] on button "View/Edit Profile" at bounding box center [707, 311] width 137 height 28
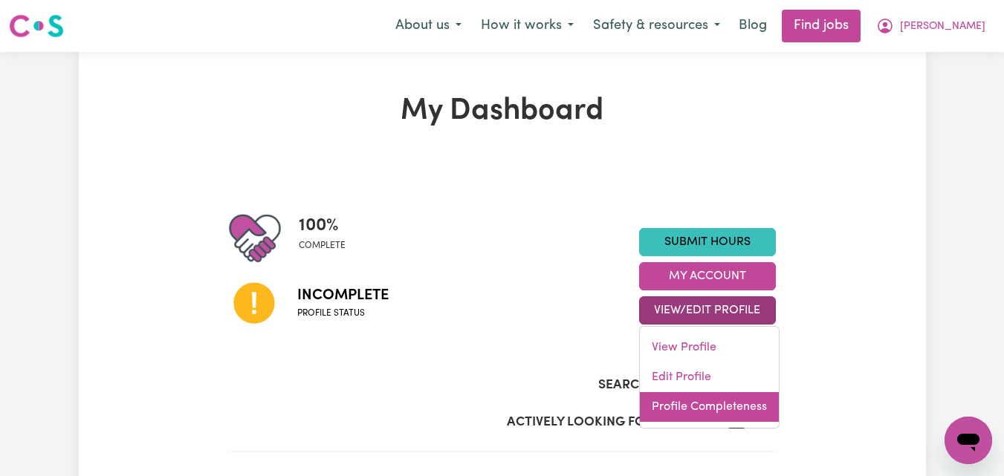
click at [695, 412] on link "Profile Completeness" at bounding box center [709, 407] width 139 height 30
